Goal: Transaction & Acquisition: Purchase product/service

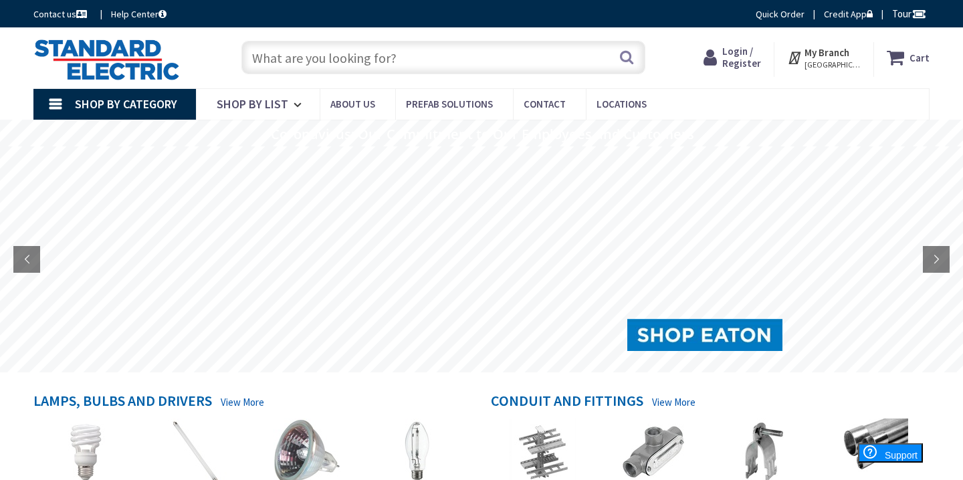
click at [836, 64] on span "[GEOGRAPHIC_DATA], [GEOGRAPHIC_DATA]" at bounding box center [832, 64] width 57 height 11
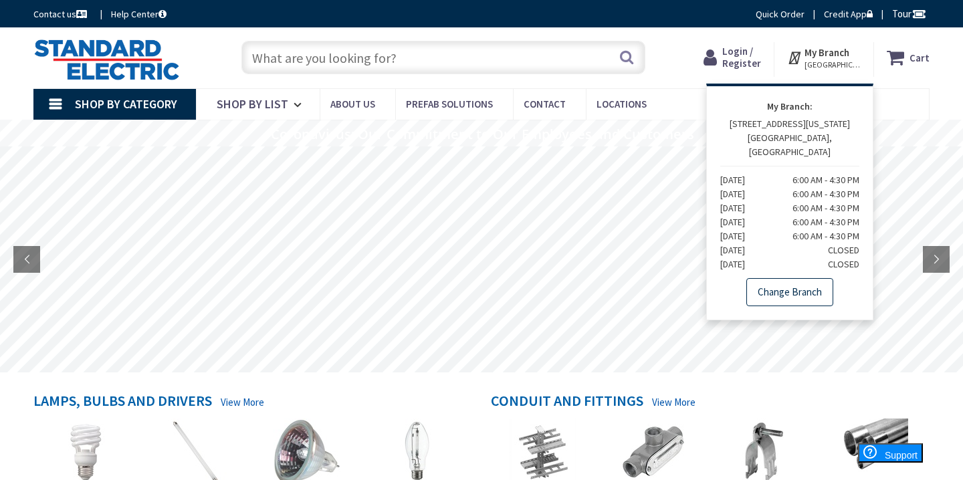
click at [789, 278] on link "Change Branch" at bounding box center [789, 292] width 87 height 28
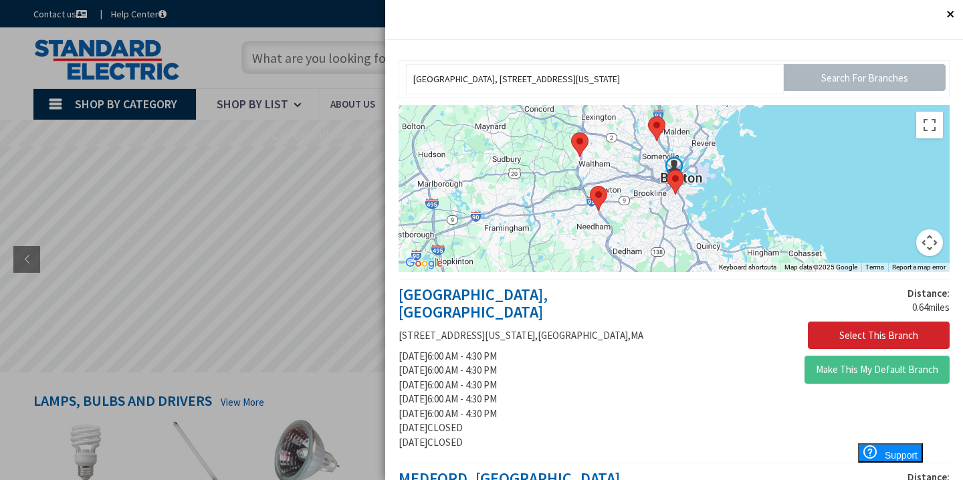
click at [571, 132] on area at bounding box center [571, 132] width 0 height 0
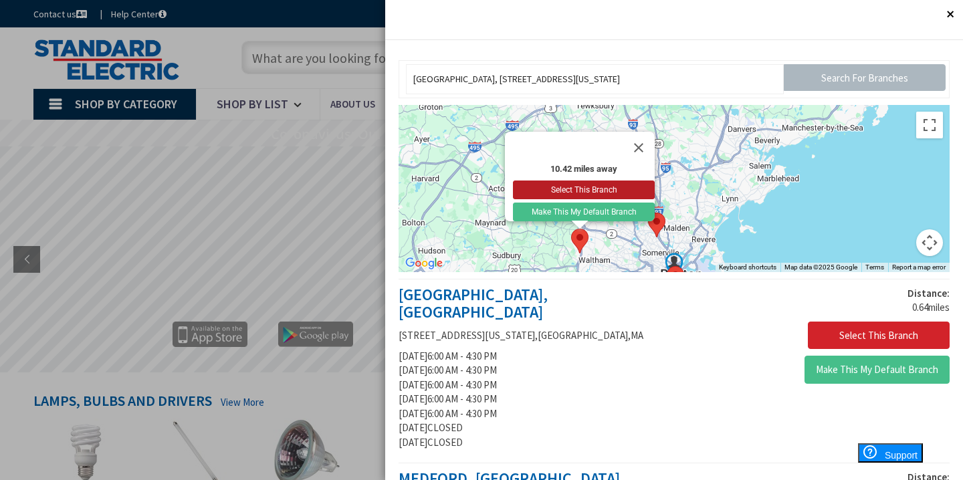
click at [573, 183] on button "Select This Branch" at bounding box center [584, 190] width 142 height 19
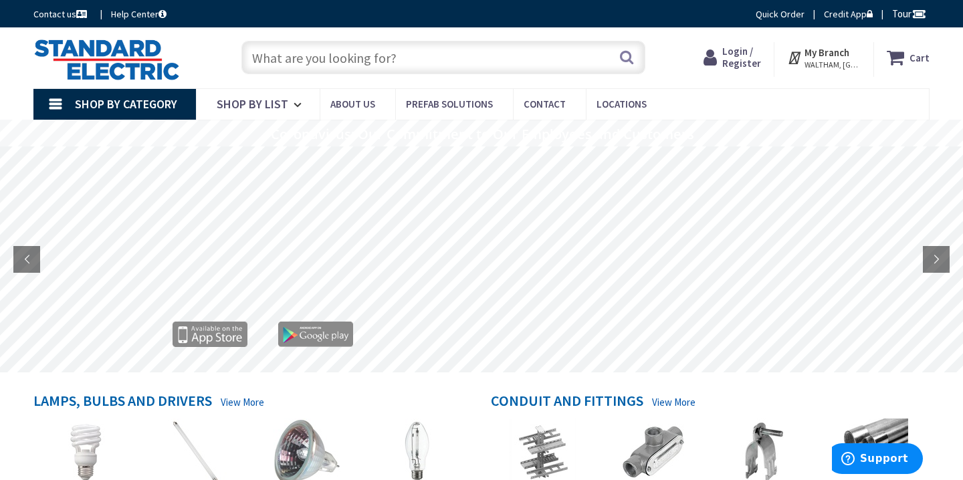
click at [57, 104] on link "Shop By Category" at bounding box center [114, 104] width 162 height 31
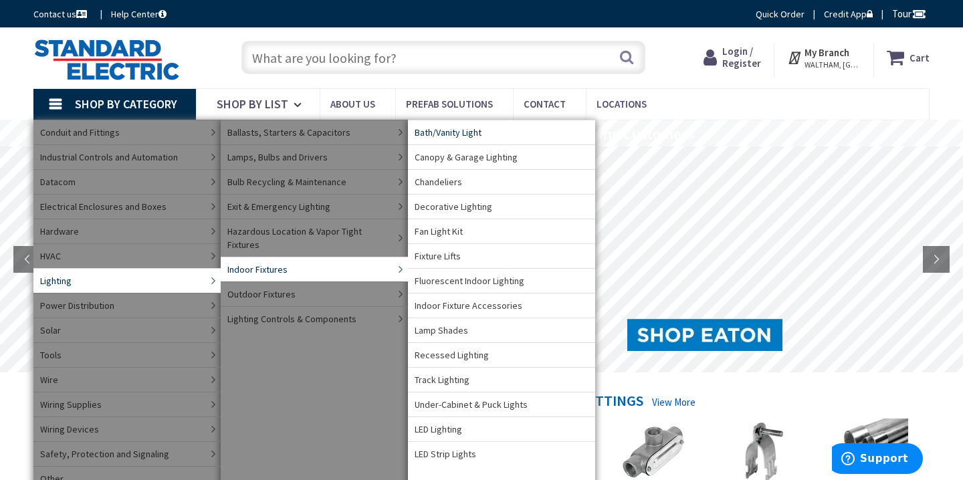
click at [471, 134] on span "Bath/Vanity Light" at bounding box center [447, 132] width 67 height 13
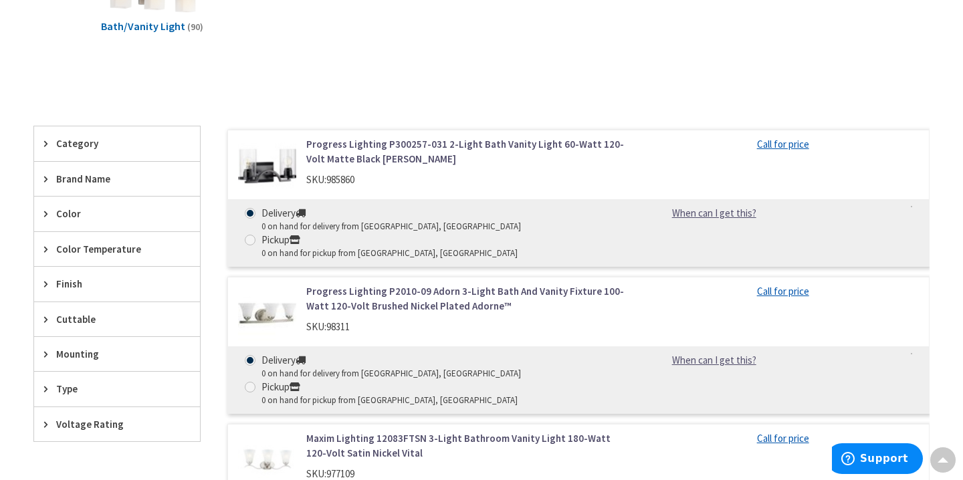
scroll to position [326, 0]
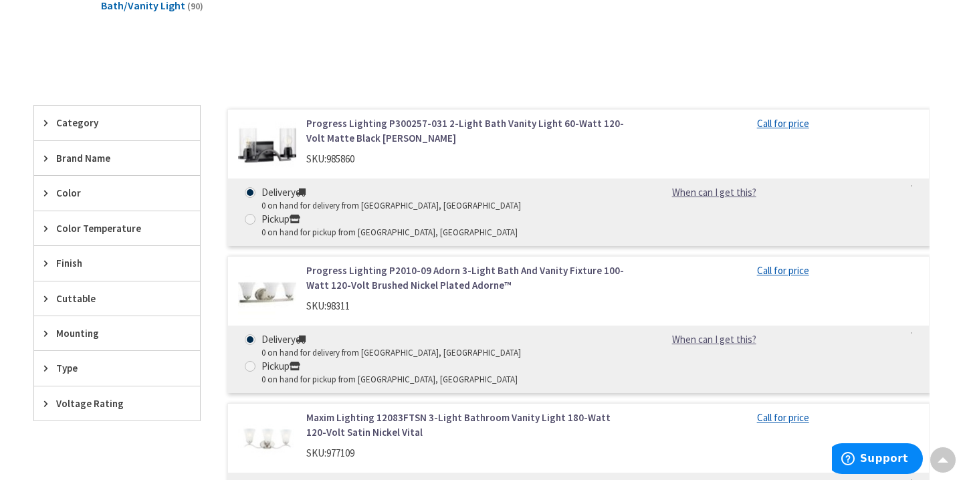
click at [45, 264] on icon at bounding box center [49, 263] width 10 height 10
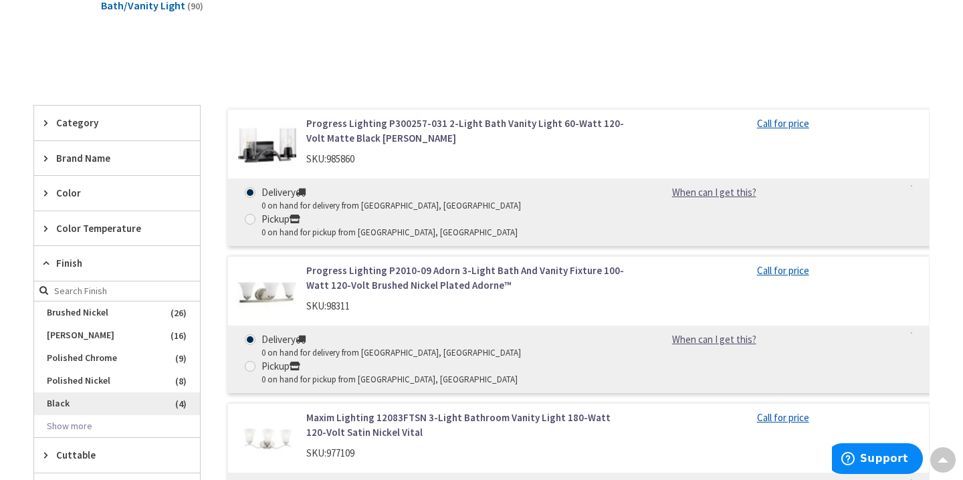
click at [59, 400] on span "Black" at bounding box center [117, 403] width 166 height 23
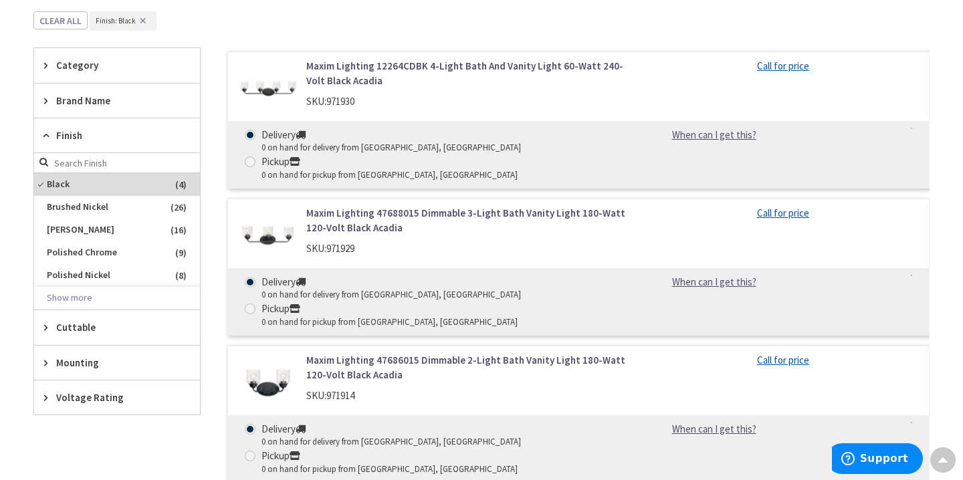
scroll to position [0, 0]
